Goal: Task Accomplishment & Management: Use online tool/utility

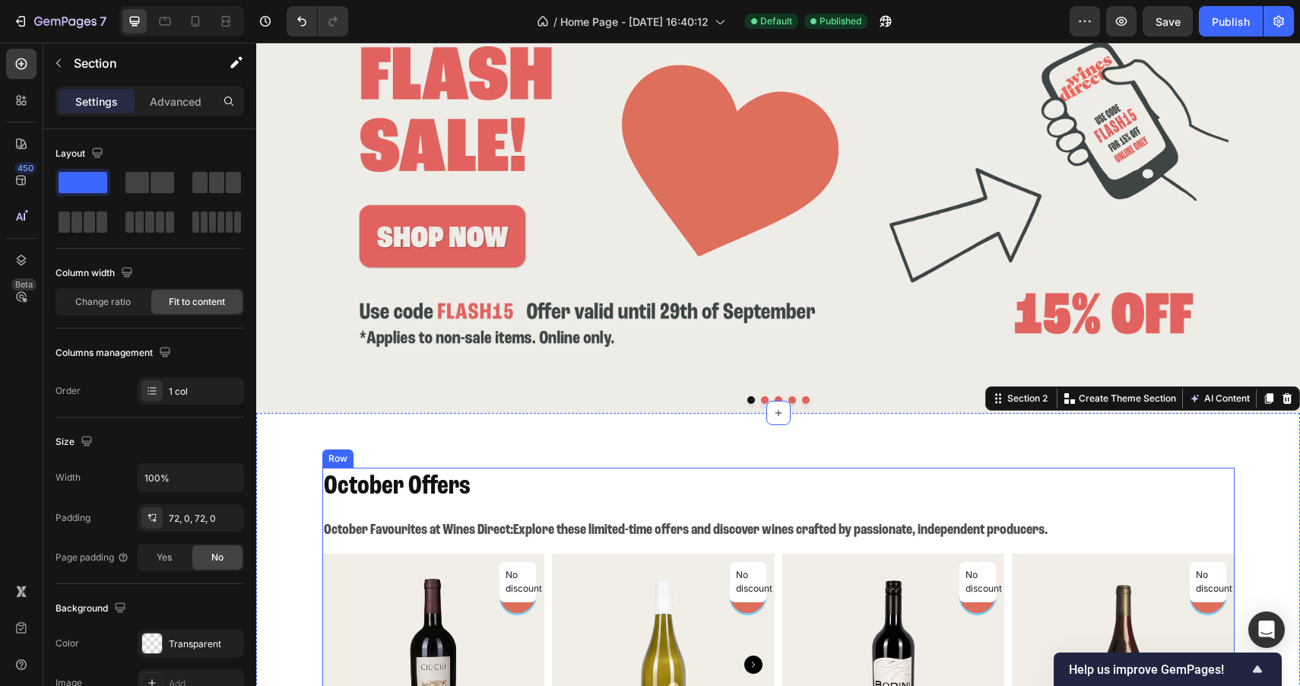
scroll to position [79, 0]
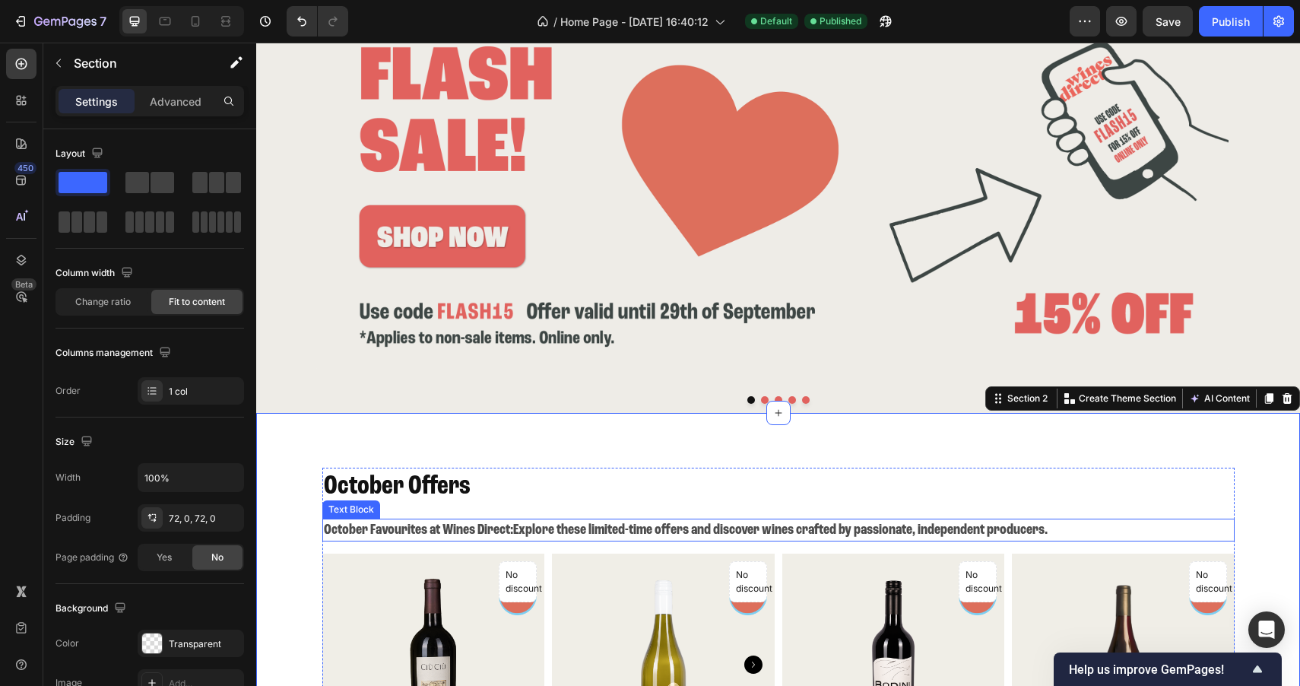
click at [1058, 520] on p "October Favourites at Wines Direct: Explore these limited-time offers and disco…" at bounding box center [778, 530] width 909 height 20
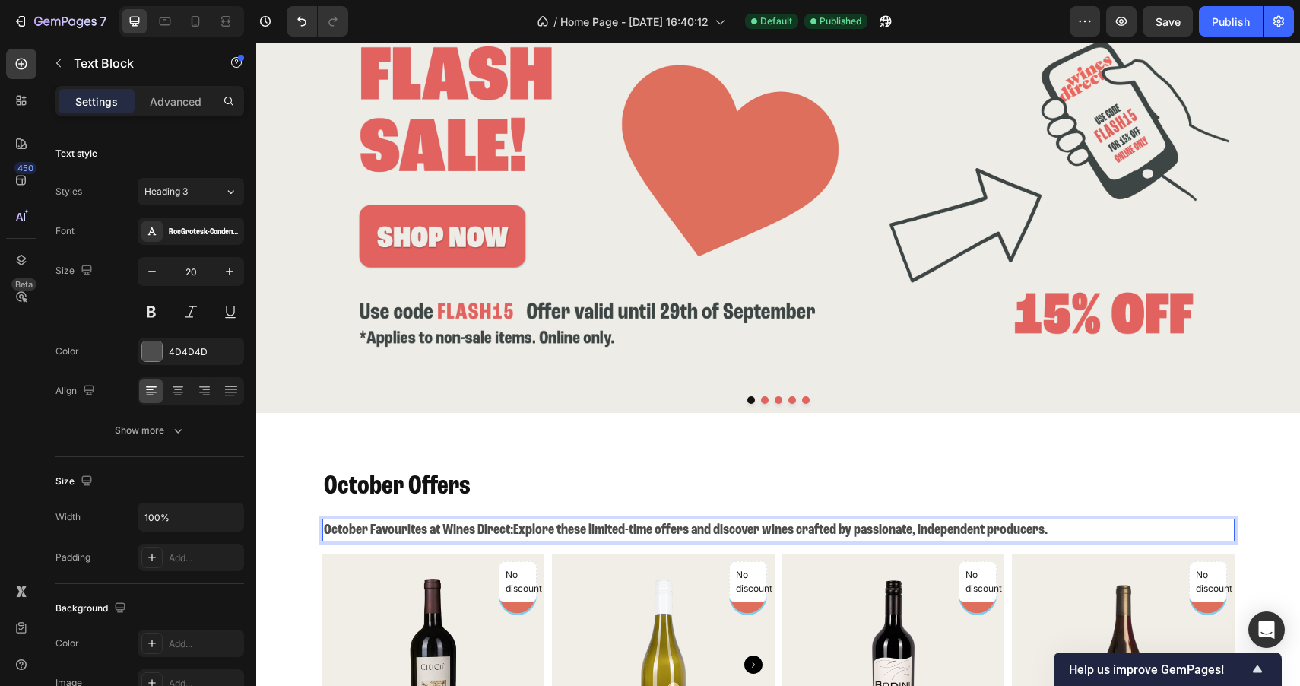
click at [1067, 520] on p "October Favourites at Wines Direct: Explore these limited-time offers and disco…" at bounding box center [778, 530] width 909 height 20
click at [1184, 520] on p "October Favourites at Wines Direct: Explore these limited-time offers and disco…" at bounding box center [778, 530] width 909 height 20
click at [1108, 520] on p "October Favourites at Wines Direct: Explore these limited-time offers and disco…" at bounding box center [778, 530] width 909 height 20
click at [1101, 520] on p "October Favourites at Wines Direct: Explore these limited-time offers and disco…" at bounding box center [778, 530] width 909 height 20
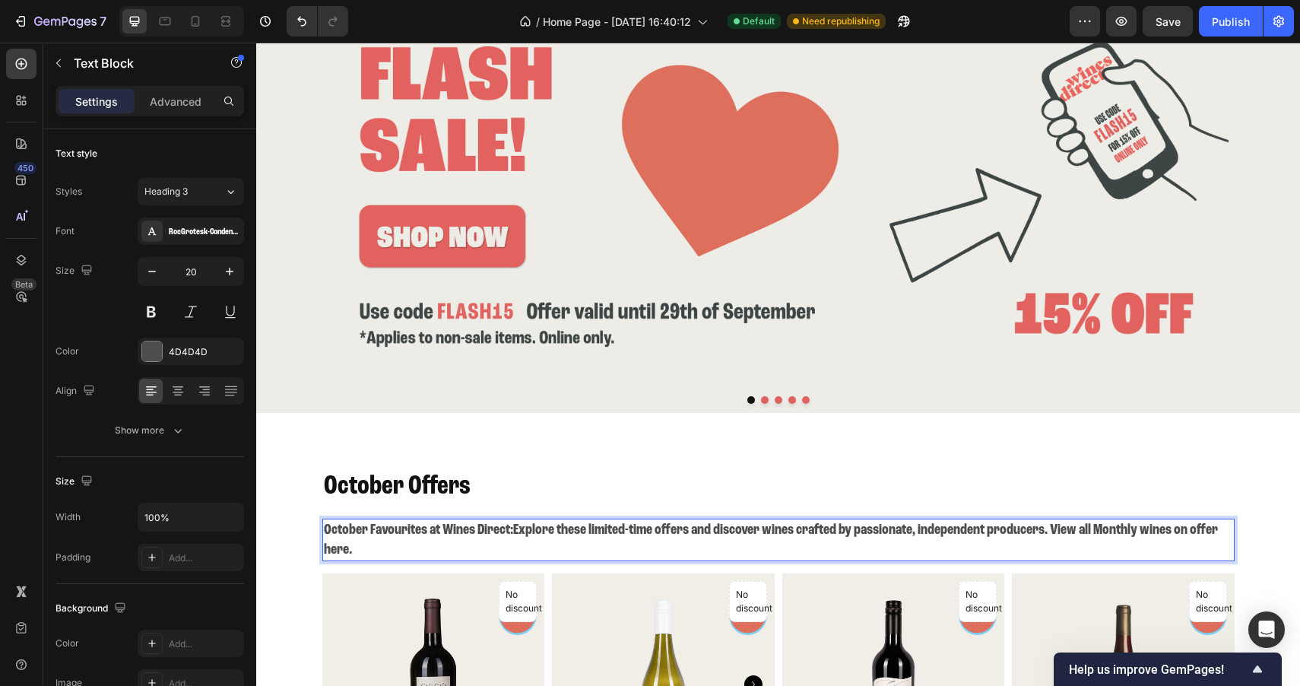
click at [1153, 520] on p "October Favourites at Wines Direct: Explore these limited-time offers and disco…" at bounding box center [778, 540] width 909 height 40
click at [345, 536] on p "October Favourites at Wines Direct: Explore these limited-time offers and disco…" at bounding box center [778, 540] width 909 height 40
click at [341, 536] on p "October Favourites at Wines Direct: Explore these limited-time offers and disco…" at bounding box center [778, 540] width 909 height 40
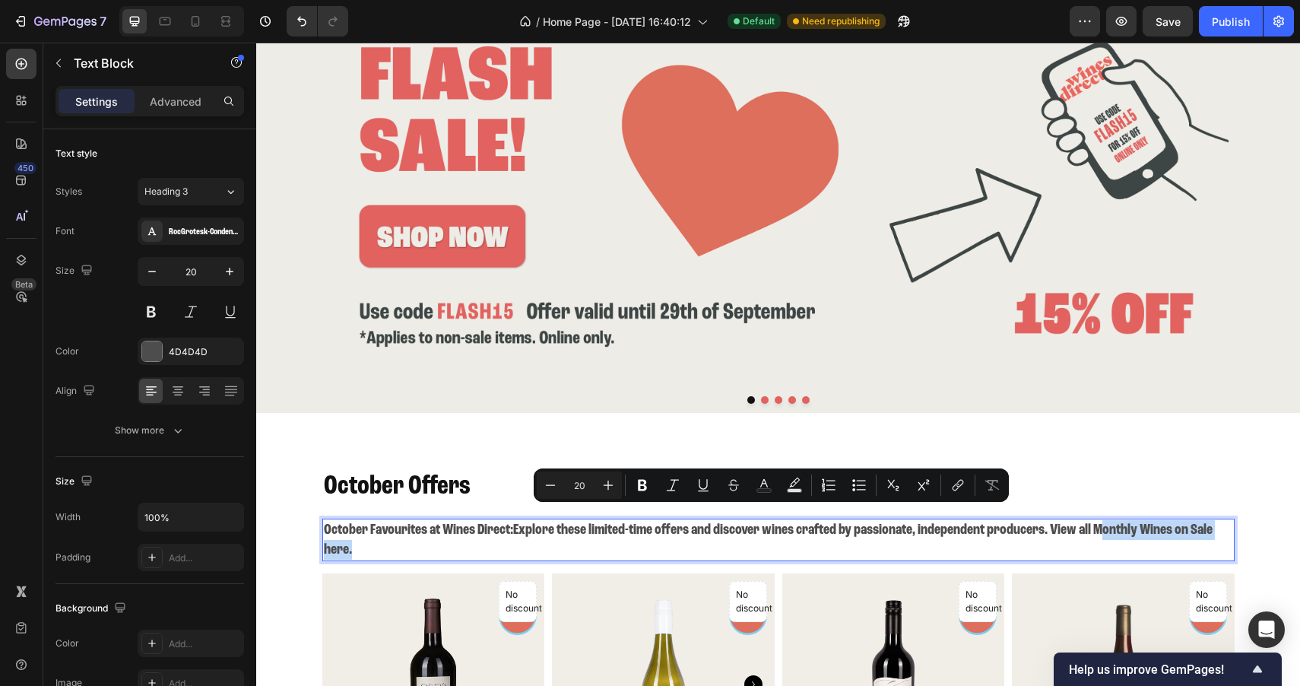
drag, startPoint x: 1103, startPoint y: 514, endPoint x: 343, endPoint y: 534, distance: 760.6
click at [343, 534] on p "October Favourites at Wines Direct: Explore these limited-time offers and disco…" at bounding box center [778, 540] width 909 height 40
click at [953, 487] on icon "Editor contextual toolbar" at bounding box center [957, 484] width 15 height 15
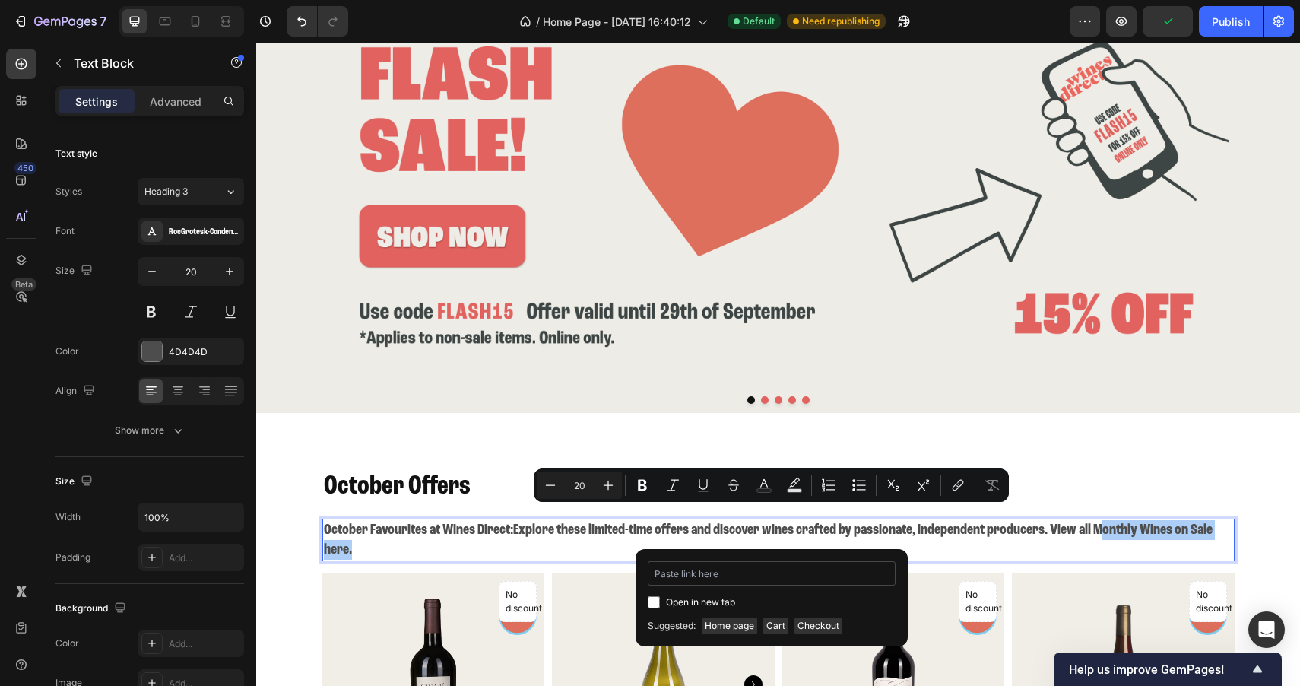
click at [799, 581] on input "Editor contextual toolbar" at bounding box center [772, 573] width 248 height 24
type input "[URL][DOMAIN_NAME]"
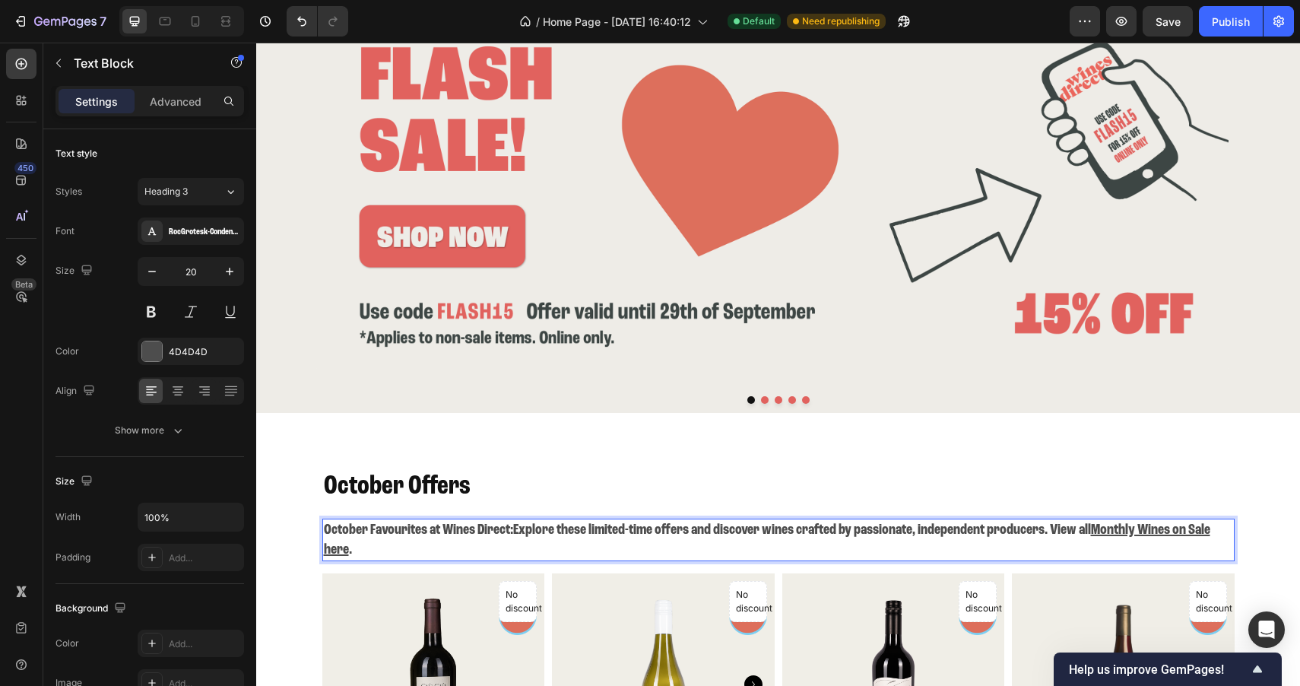
click at [1052, 526] on p "October Favourites at Wines Direct: Explore these limited-time offers and disco…" at bounding box center [778, 540] width 909 height 40
click at [1224, 27] on div "Publish" at bounding box center [1231, 22] width 38 height 16
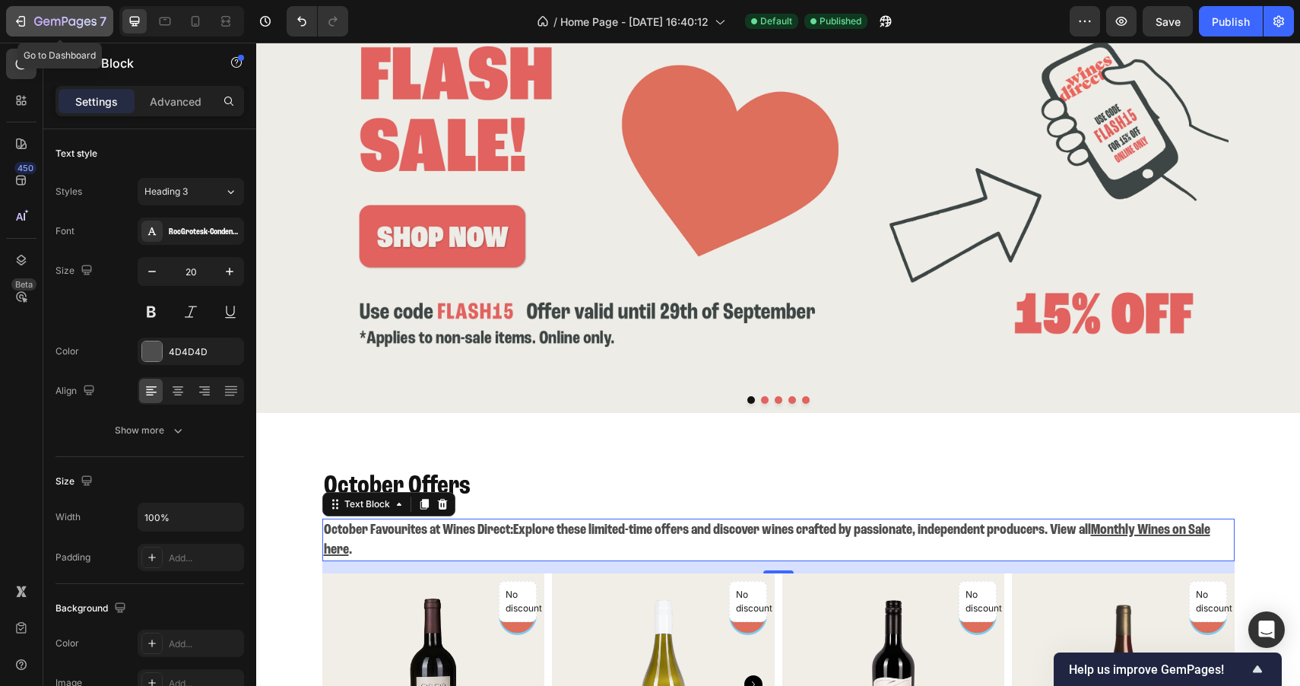
click at [42, 21] on icon "button" at bounding box center [38, 21] width 8 height 9
